Goal: Task Accomplishment & Management: Manage account settings

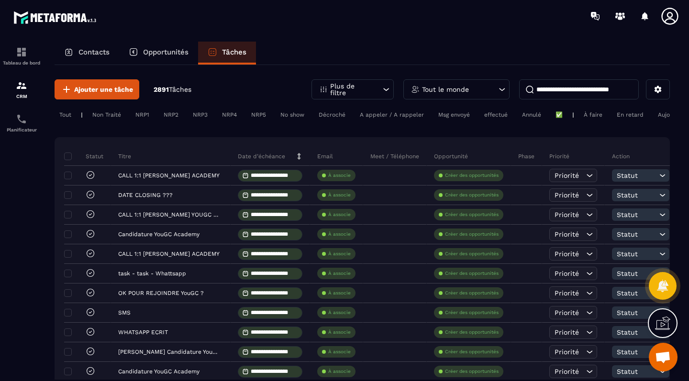
click at [634, 115] on div "En retard" at bounding box center [630, 114] width 36 height 11
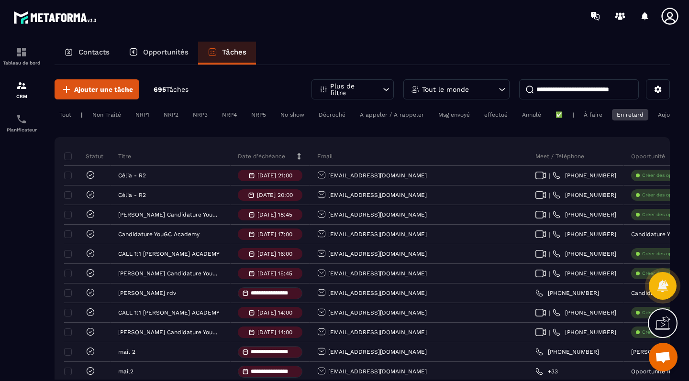
click at [470, 88] on div "Tout le monde" at bounding box center [456, 89] width 106 height 20
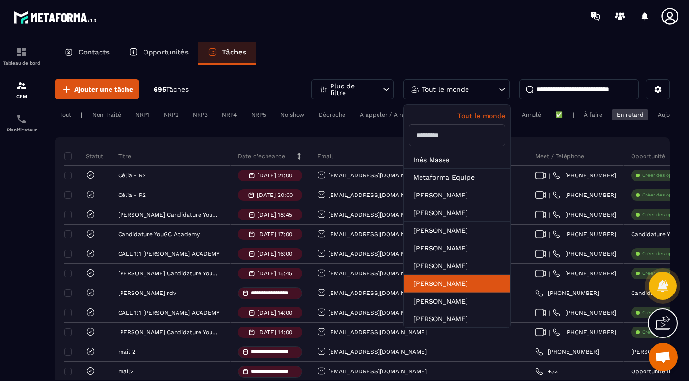
click at [435, 285] on li "[PERSON_NAME]" at bounding box center [457, 284] width 106 height 18
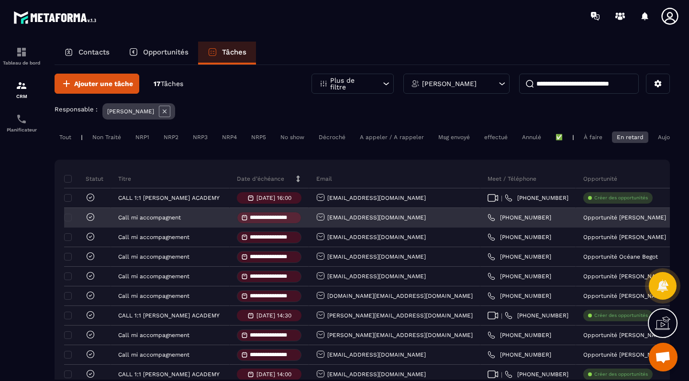
scroll to position [7, 0]
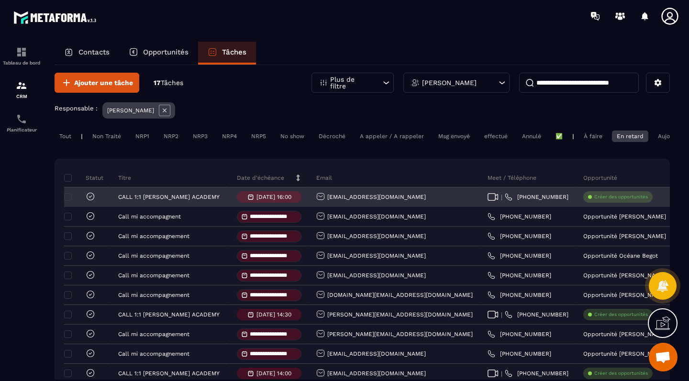
click at [86, 200] on icon at bounding box center [91, 197] width 10 height 10
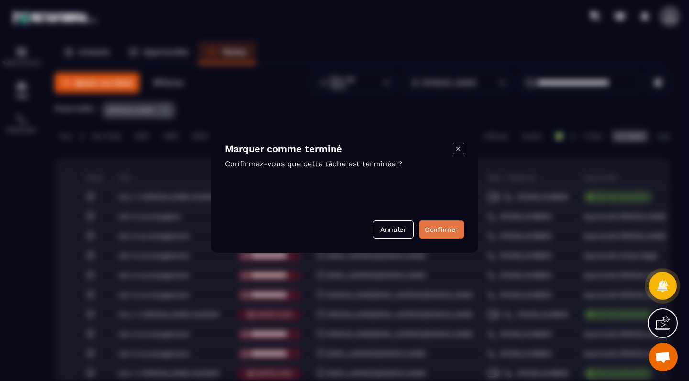
click at [445, 229] on button "Confirmer" at bounding box center [441, 230] width 45 height 18
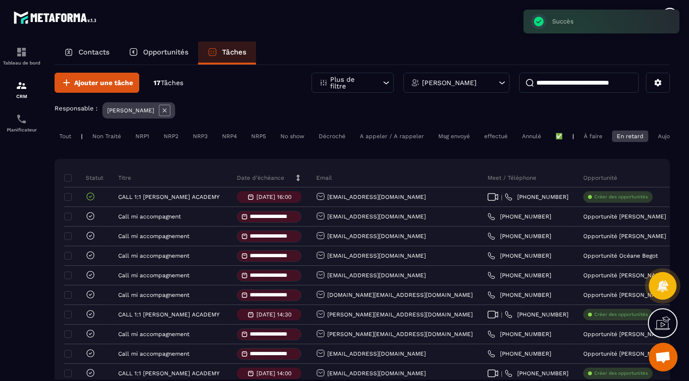
click at [154, 52] on p "Opportunités" at bounding box center [165, 52] width 45 height 9
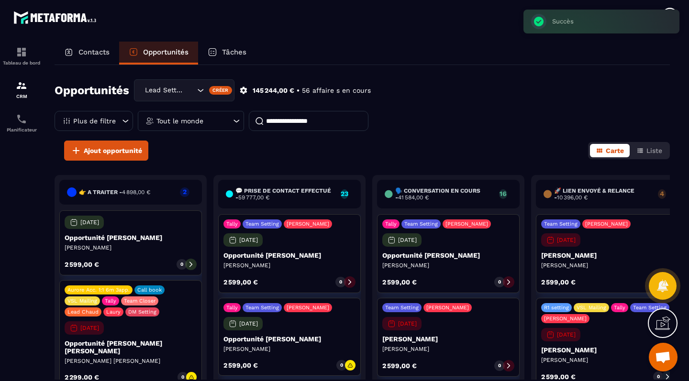
click at [187, 89] on input "Search for option" at bounding box center [190, 90] width 10 height 11
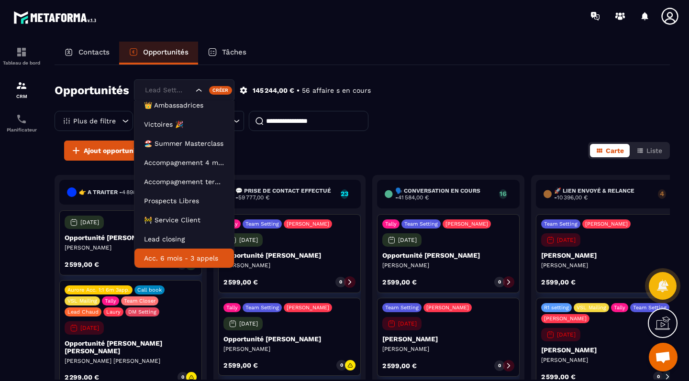
scroll to position [44, 0]
click at [189, 252] on li "Acc. 6 mois - 3 appels" at bounding box center [184, 258] width 100 height 19
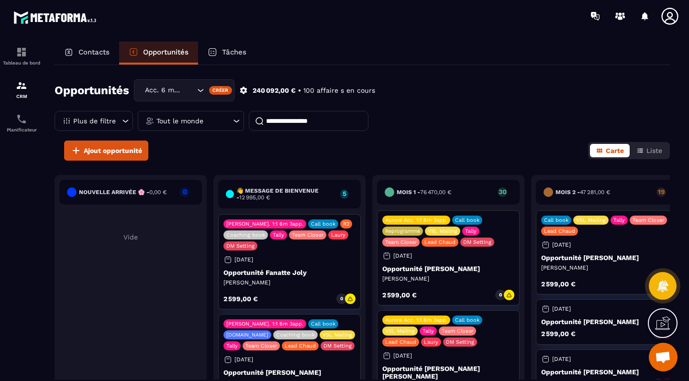
click at [211, 122] on div "Tout le monde" at bounding box center [191, 121] width 106 height 20
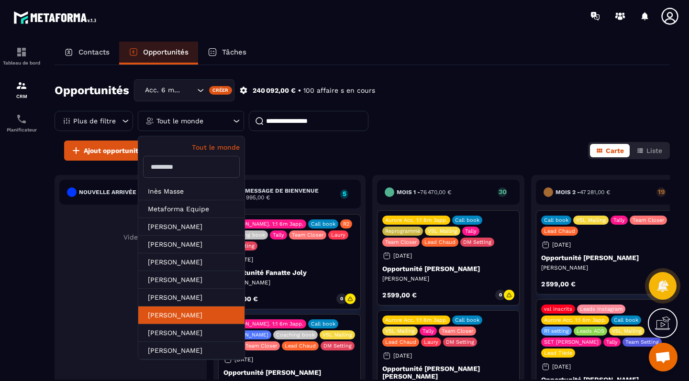
click at [196, 312] on li "[PERSON_NAME]" at bounding box center [191, 316] width 106 height 18
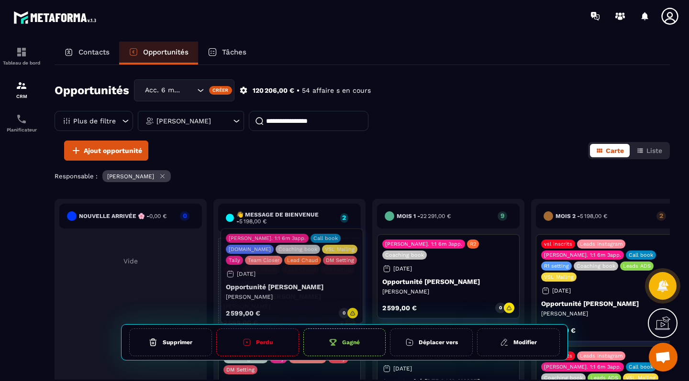
drag, startPoint x: 346, startPoint y: 347, endPoint x: 349, endPoint y: 241, distance: 105.8
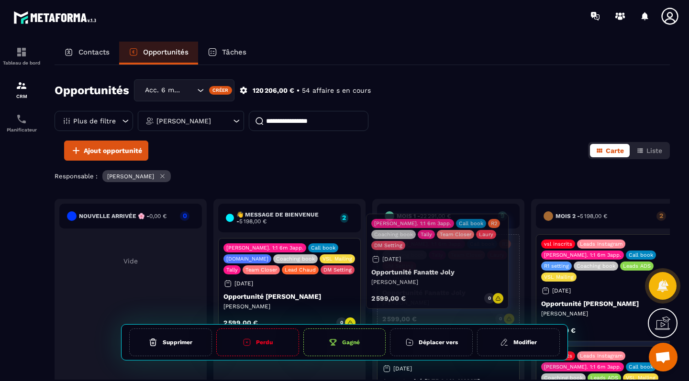
drag, startPoint x: 300, startPoint y: 378, endPoint x: 447, endPoint y: 258, distance: 190.8
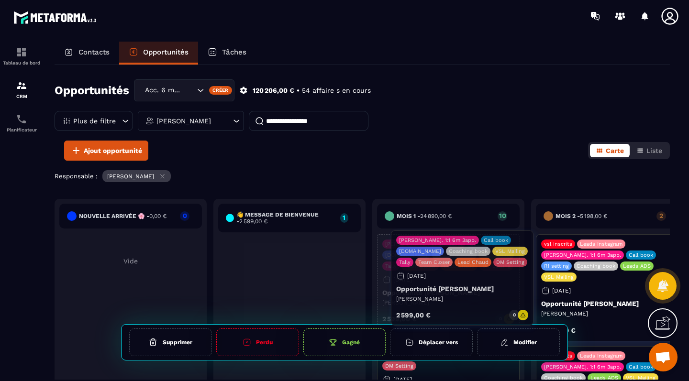
drag, startPoint x: 282, startPoint y: 290, endPoint x: 455, endPoint y: 282, distance: 172.9
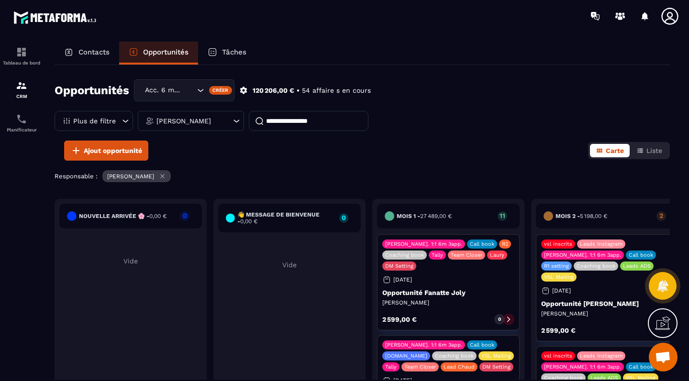
click at [234, 49] on p "Tâches" at bounding box center [234, 52] width 24 height 9
